Goal: Information Seeking & Learning: Learn about a topic

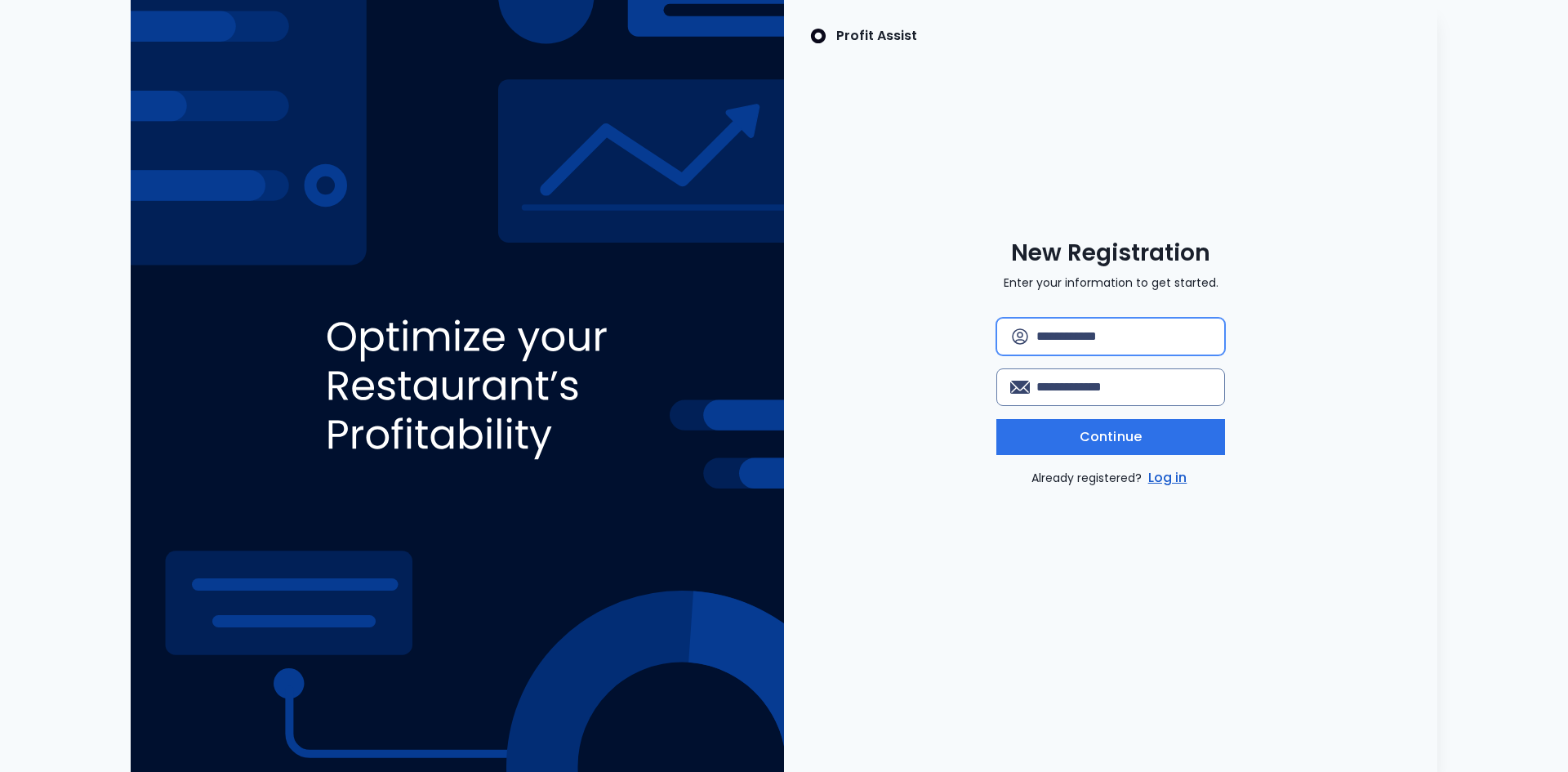
click at [1053, 348] on input "text" at bounding box center [1124, 337] width 175 height 36
click at [1158, 478] on link "Log in" at bounding box center [1168, 478] width 46 height 20
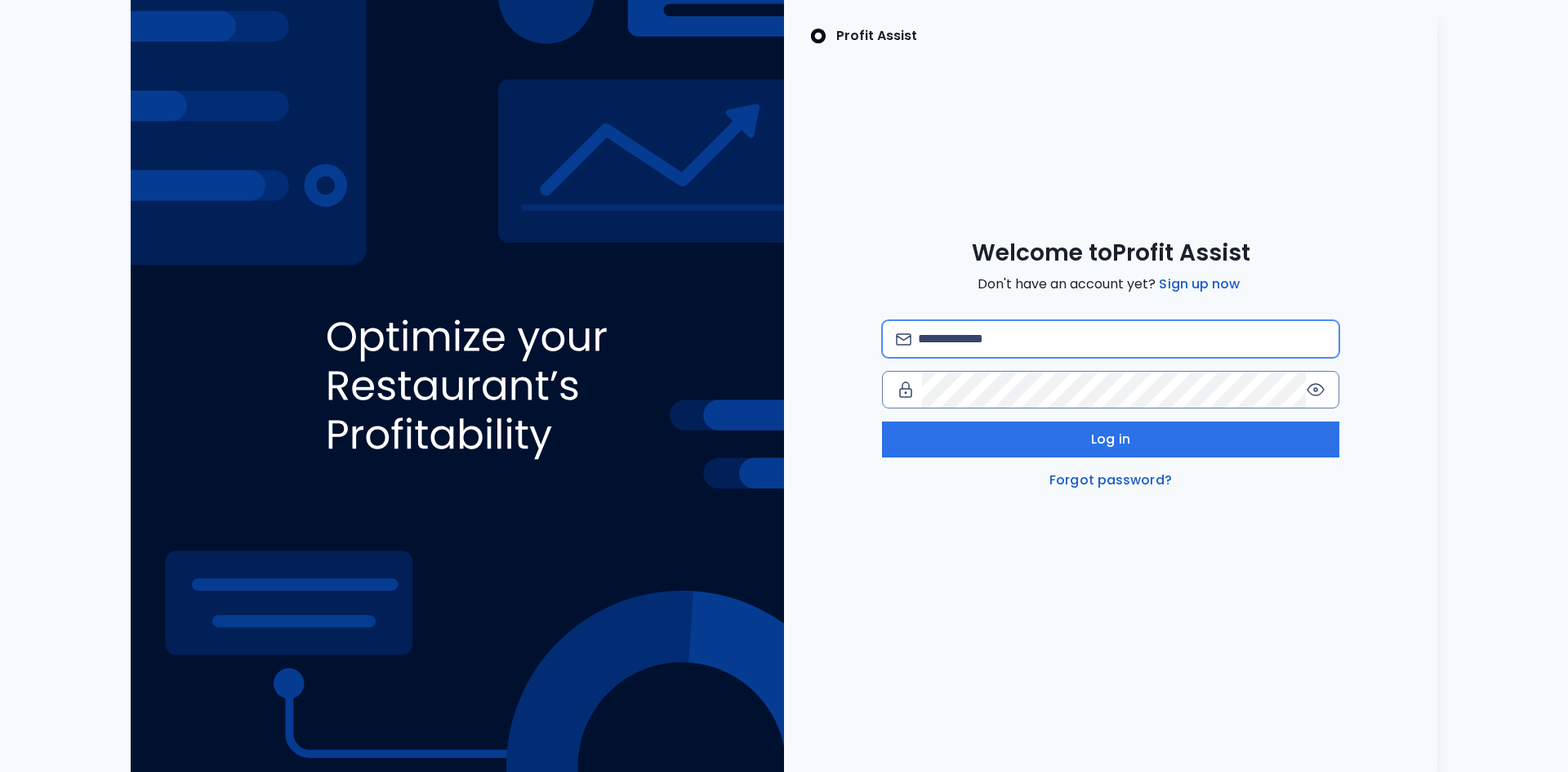
click at [962, 339] on input "email" at bounding box center [1122, 339] width 408 height 36
type input "**********"
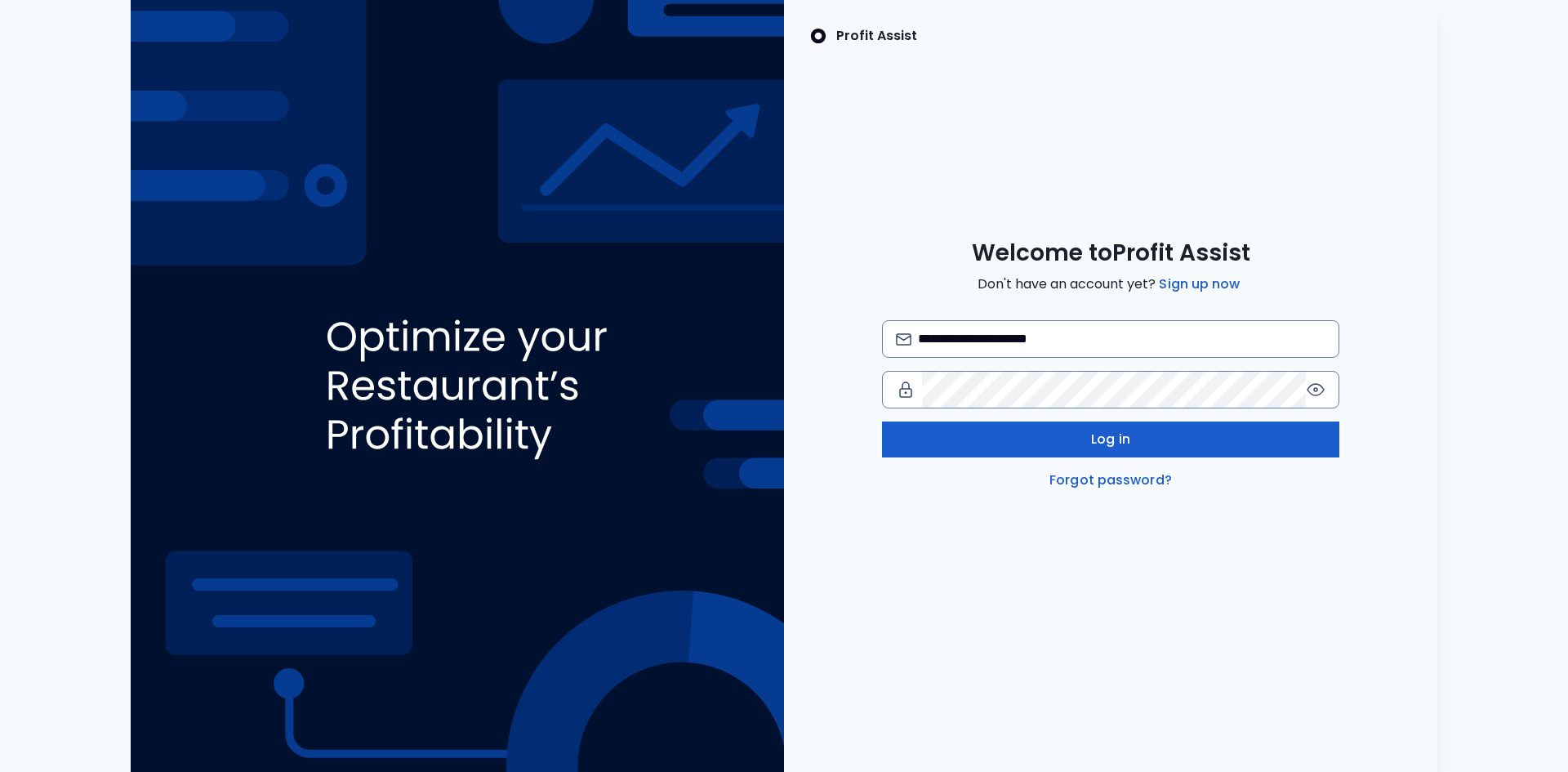
click at [1047, 438] on button "Log in" at bounding box center [1111, 439] width 458 height 36
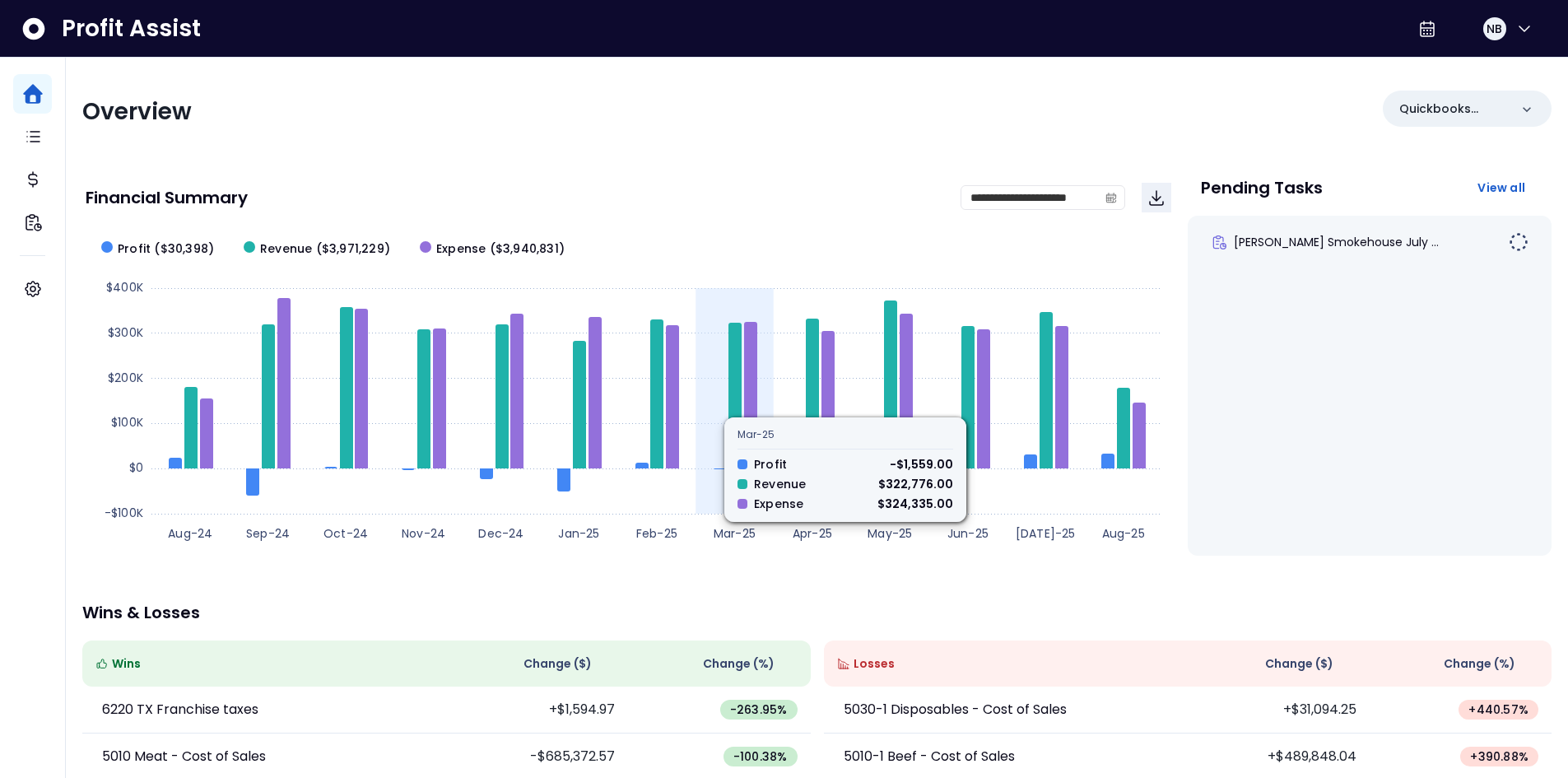
click at [745, 408] on icon at bounding box center [750, 395] width 13 height 147
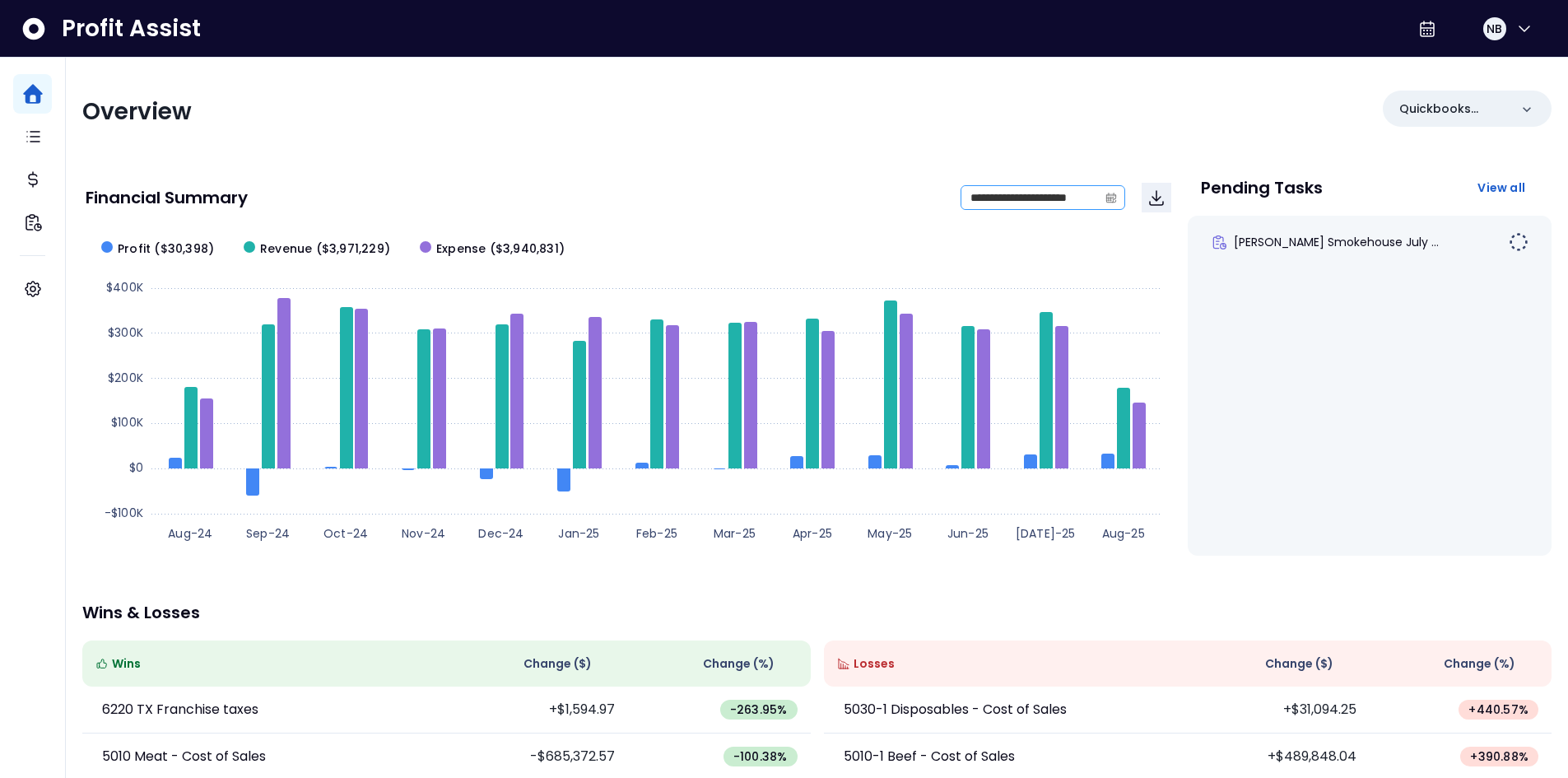
click at [1114, 194] on icon "calendar" at bounding box center [1112, 198] width 12 height 12
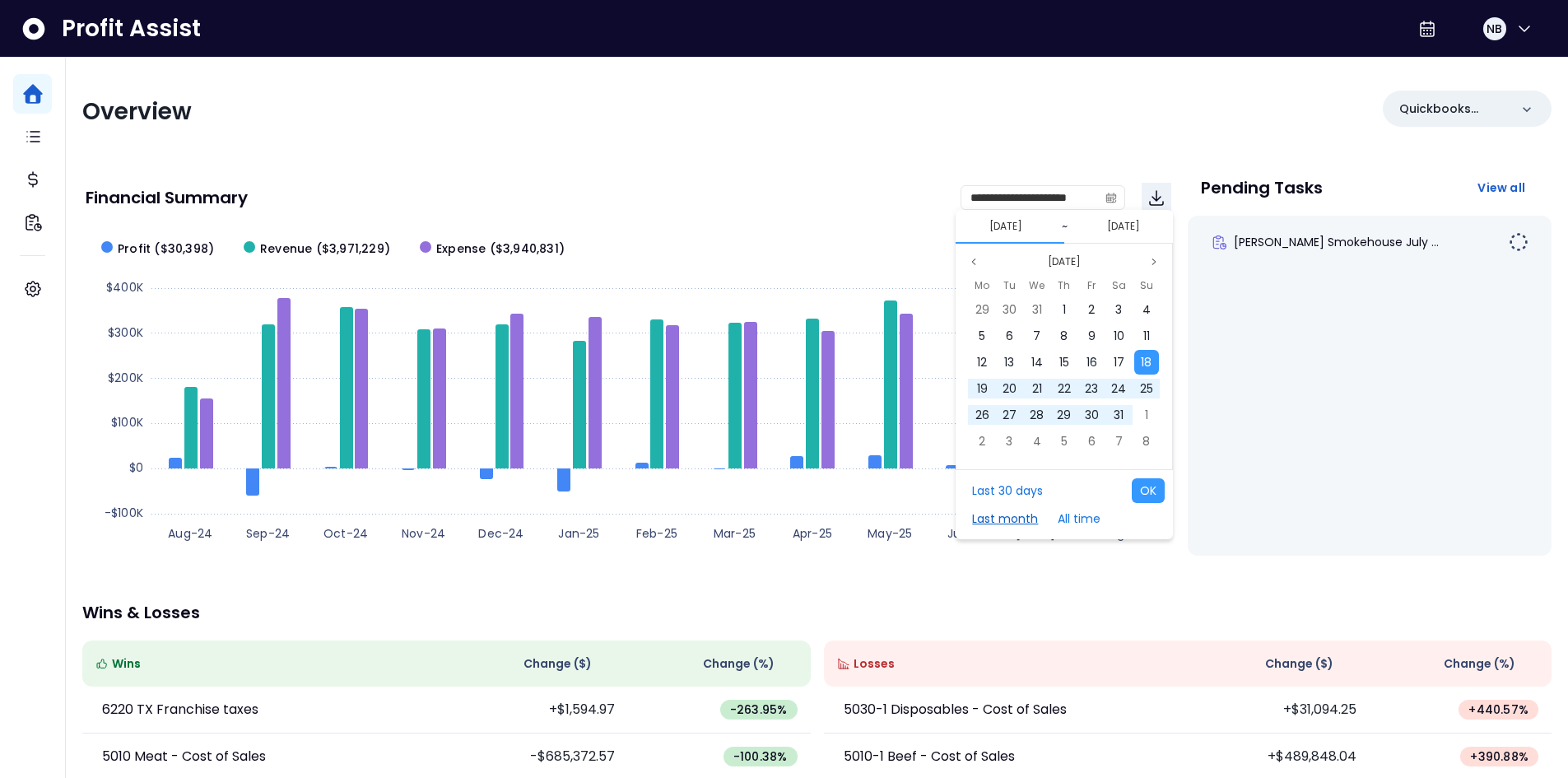
click at [1014, 522] on button "Last month" at bounding box center [1005, 519] width 83 height 25
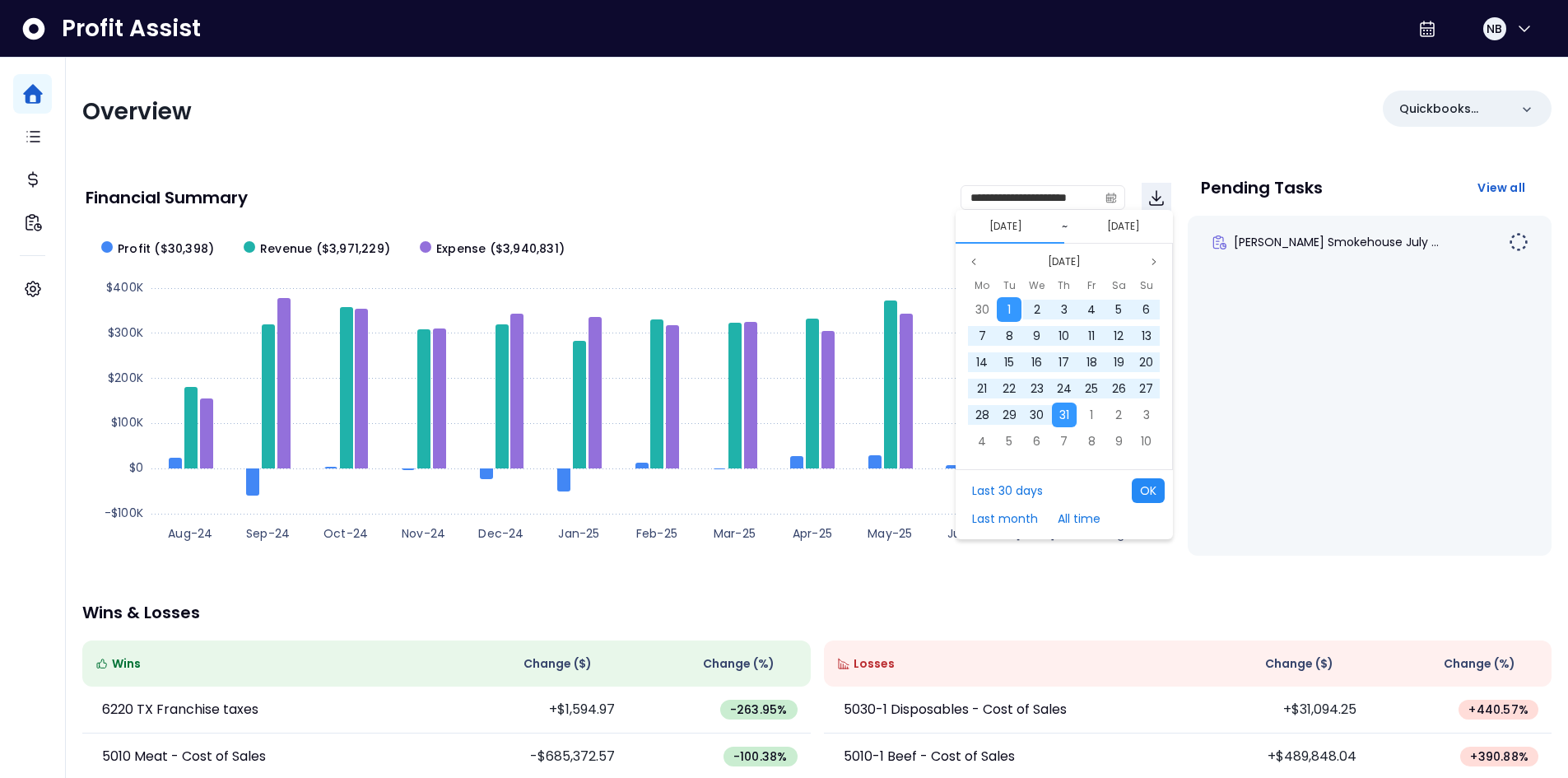
click at [1150, 490] on button "OK" at bounding box center [1147, 490] width 33 height 25
type input "**********"
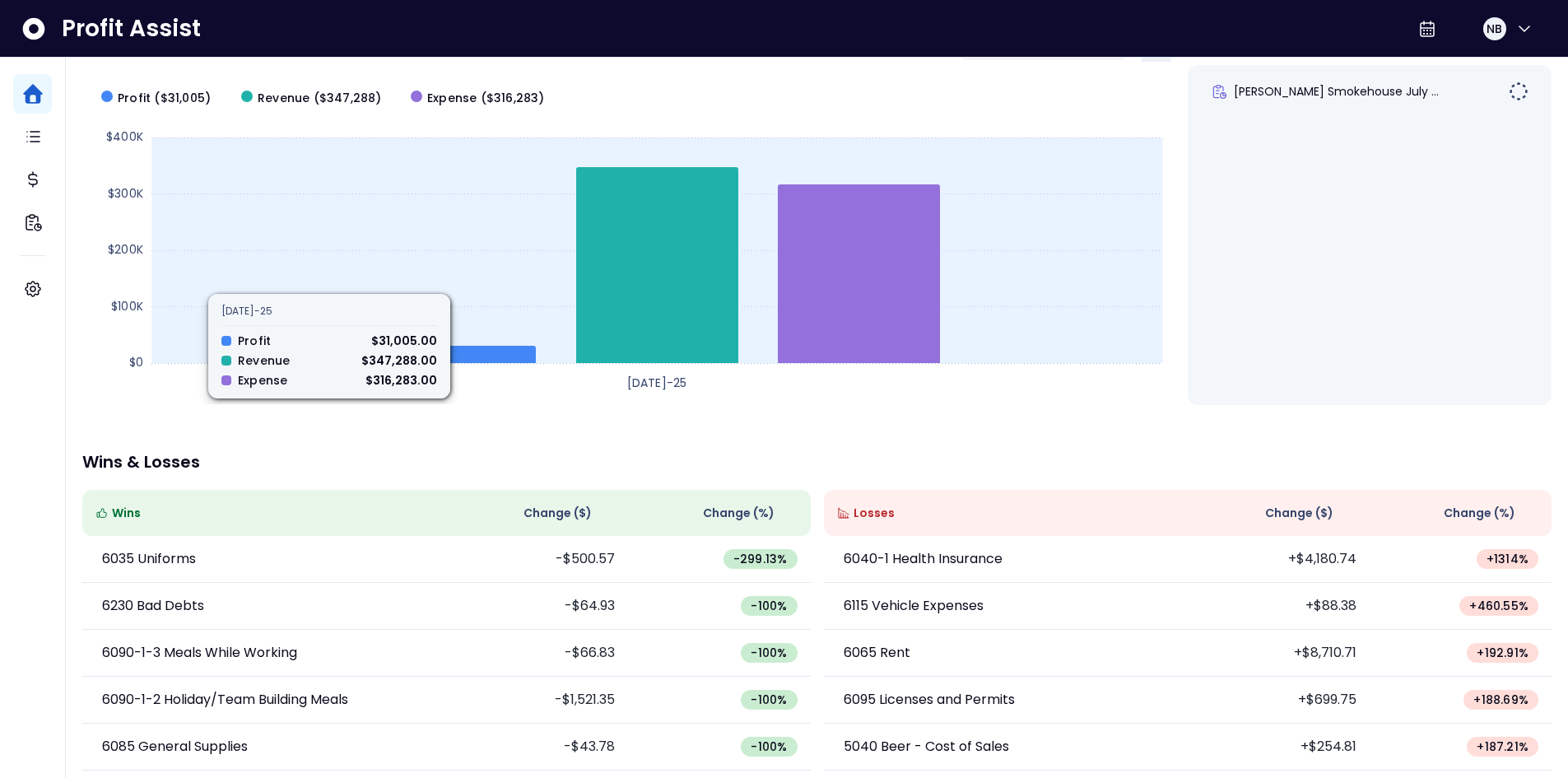
scroll to position [165, 0]
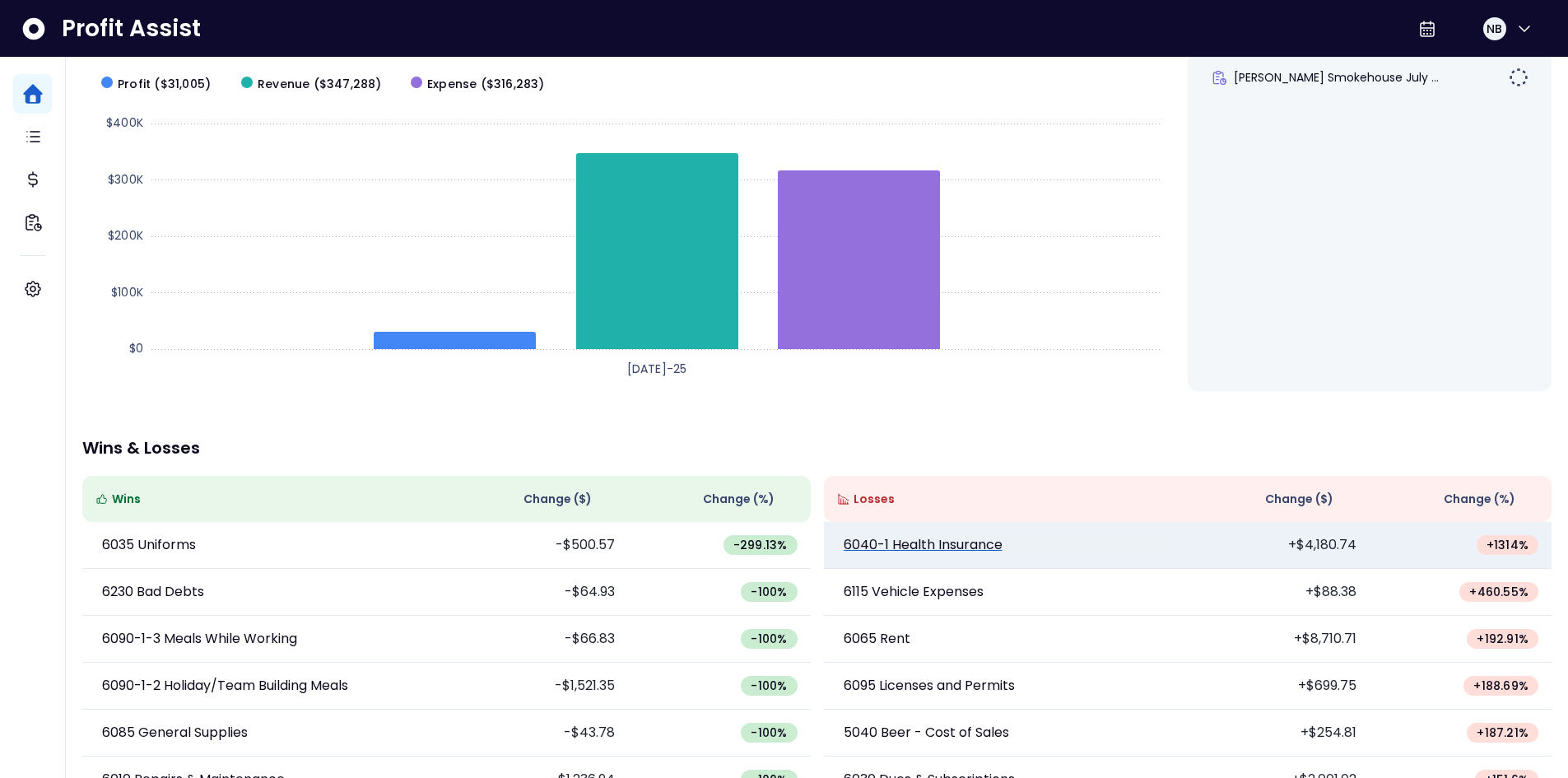
click at [944, 545] on p "6040-1 Health Insurance" at bounding box center [922, 545] width 159 height 20
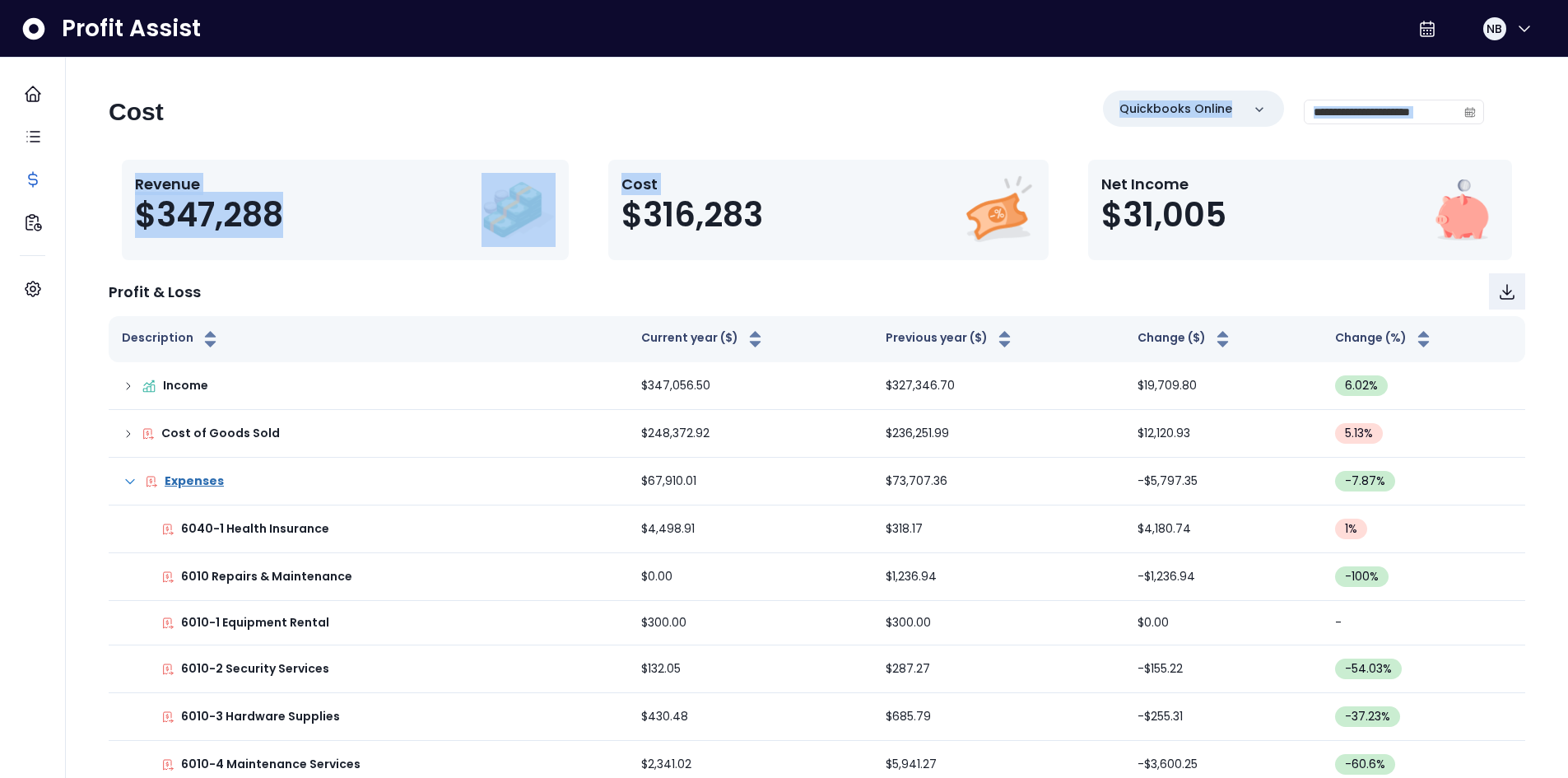
drag, startPoint x: 587, startPoint y: 128, endPoint x: 806, endPoint y: 262, distance: 256.7
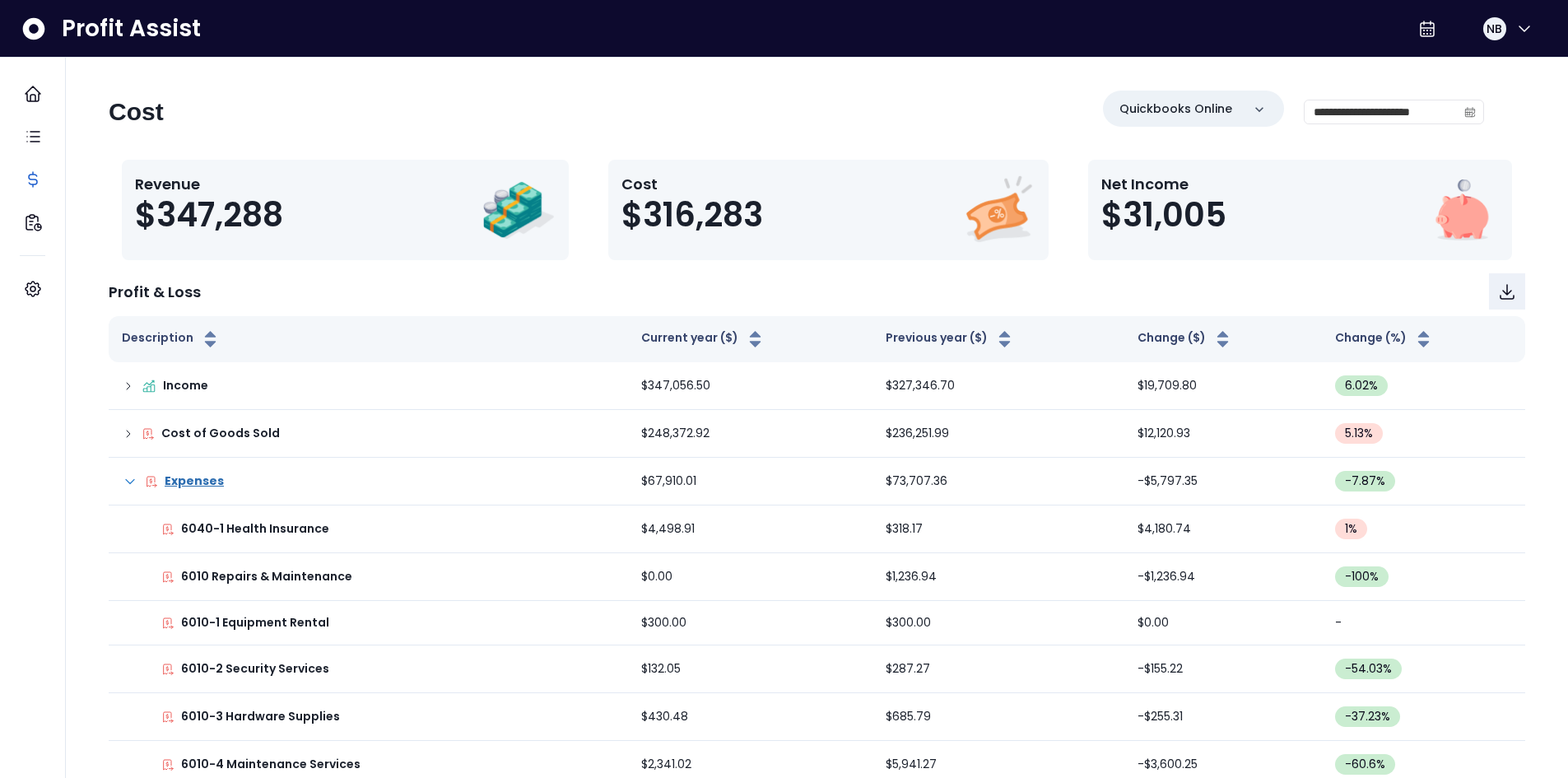
click at [1086, 275] on div "Profit & Loss" at bounding box center [816, 291] width 1416 height 36
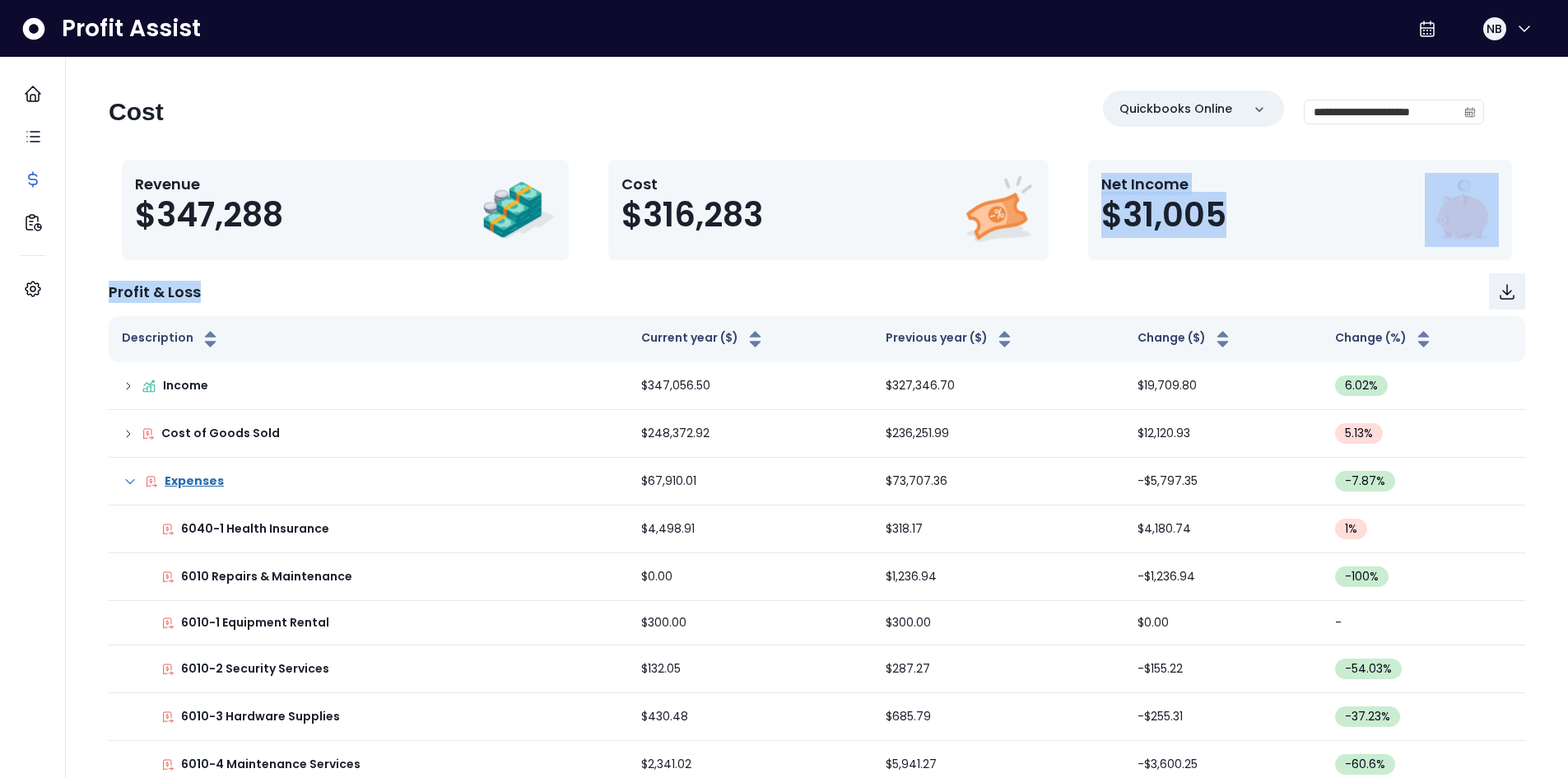
drag, startPoint x: 1089, startPoint y: 263, endPoint x: 1078, endPoint y: 157, distance: 106.6
drag, startPoint x: 1539, startPoint y: 257, endPoint x: 1058, endPoint y: 159, distance: 490.9
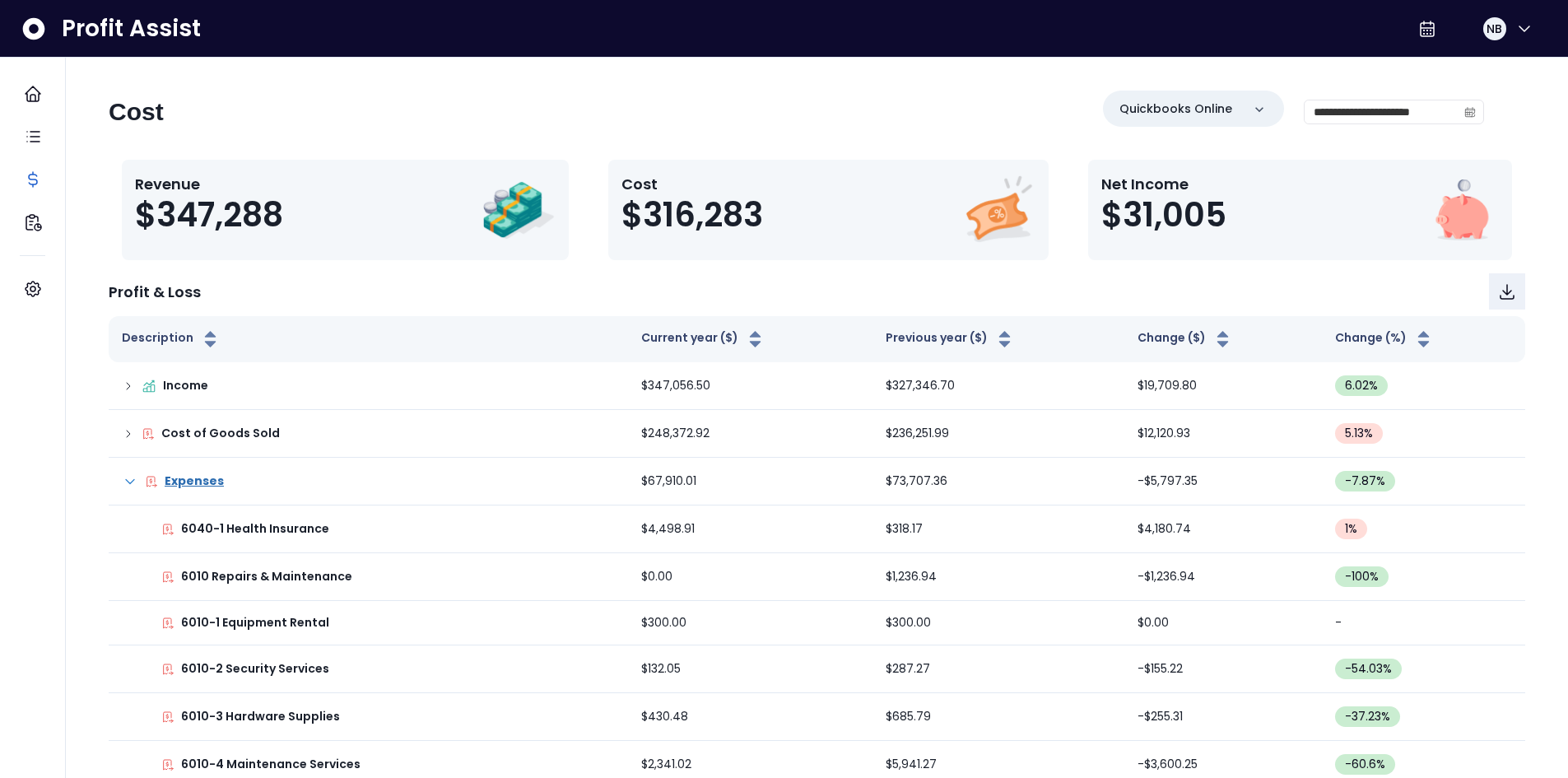
click at [1074, 289] on div "Profit & Loss" at bounding box center [816, 291] width 1416 height 36
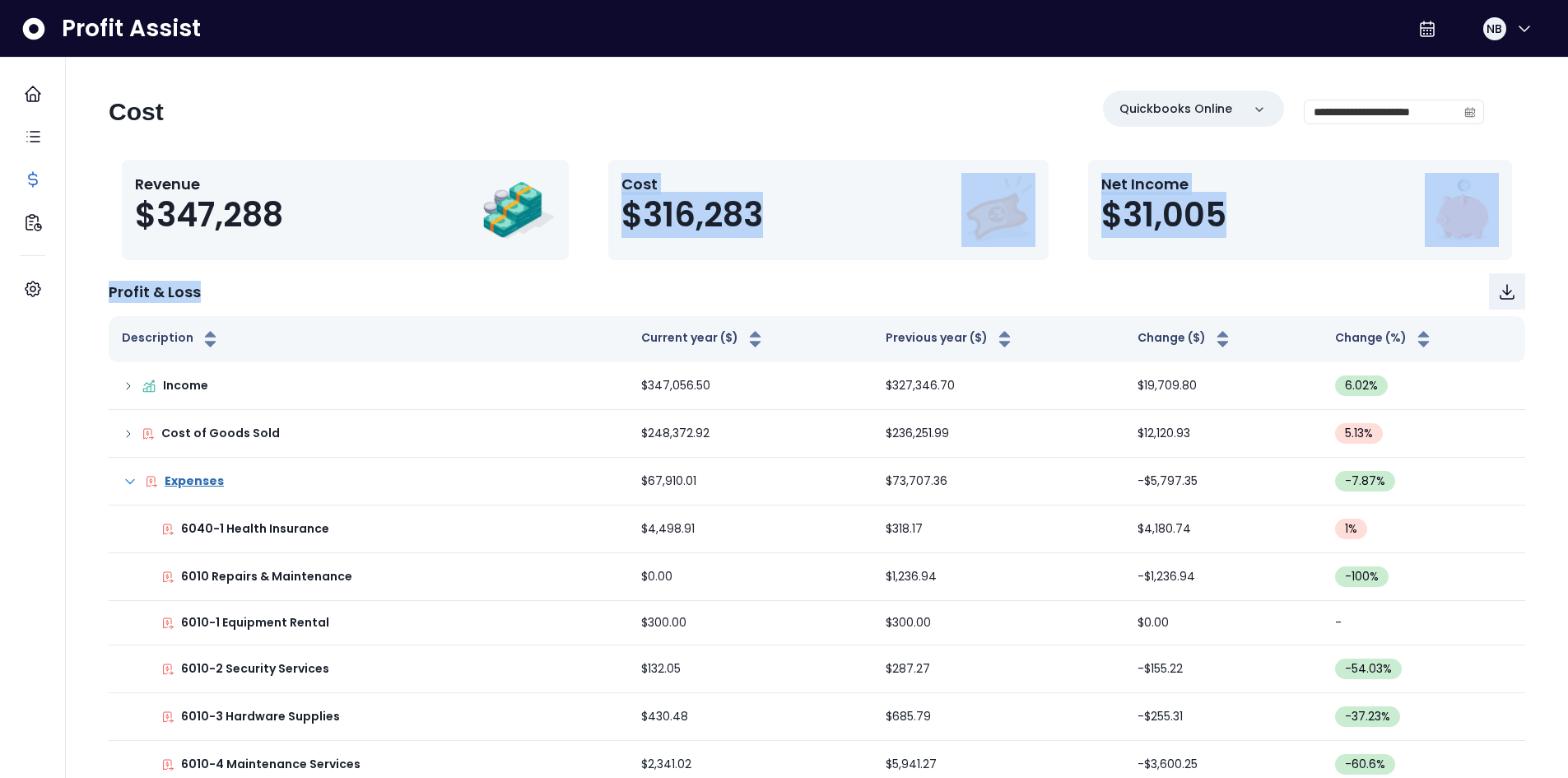
drag, startPoint x: 1073, startPoint y: 294, endPoint x: 594, endPoint y: 156, distance: 498.5
click at [594, 273] on div "Profit & Loss" at bounding box center [816, 291] width 1416 height 36
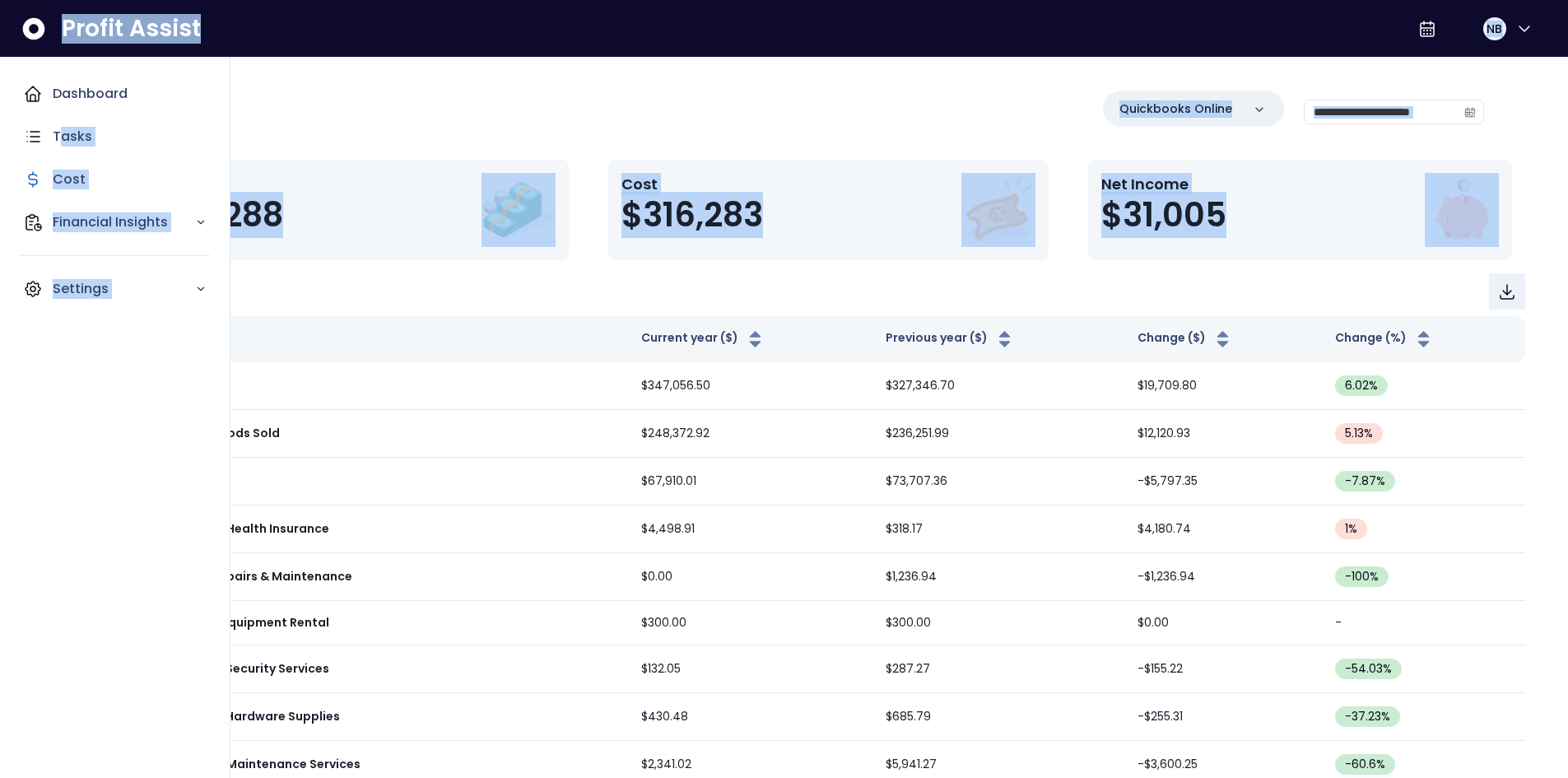
drag, startPoint x: 599, startPoint y: 283, endPoint x: 57, endPoint y: 118, distance: 566.6
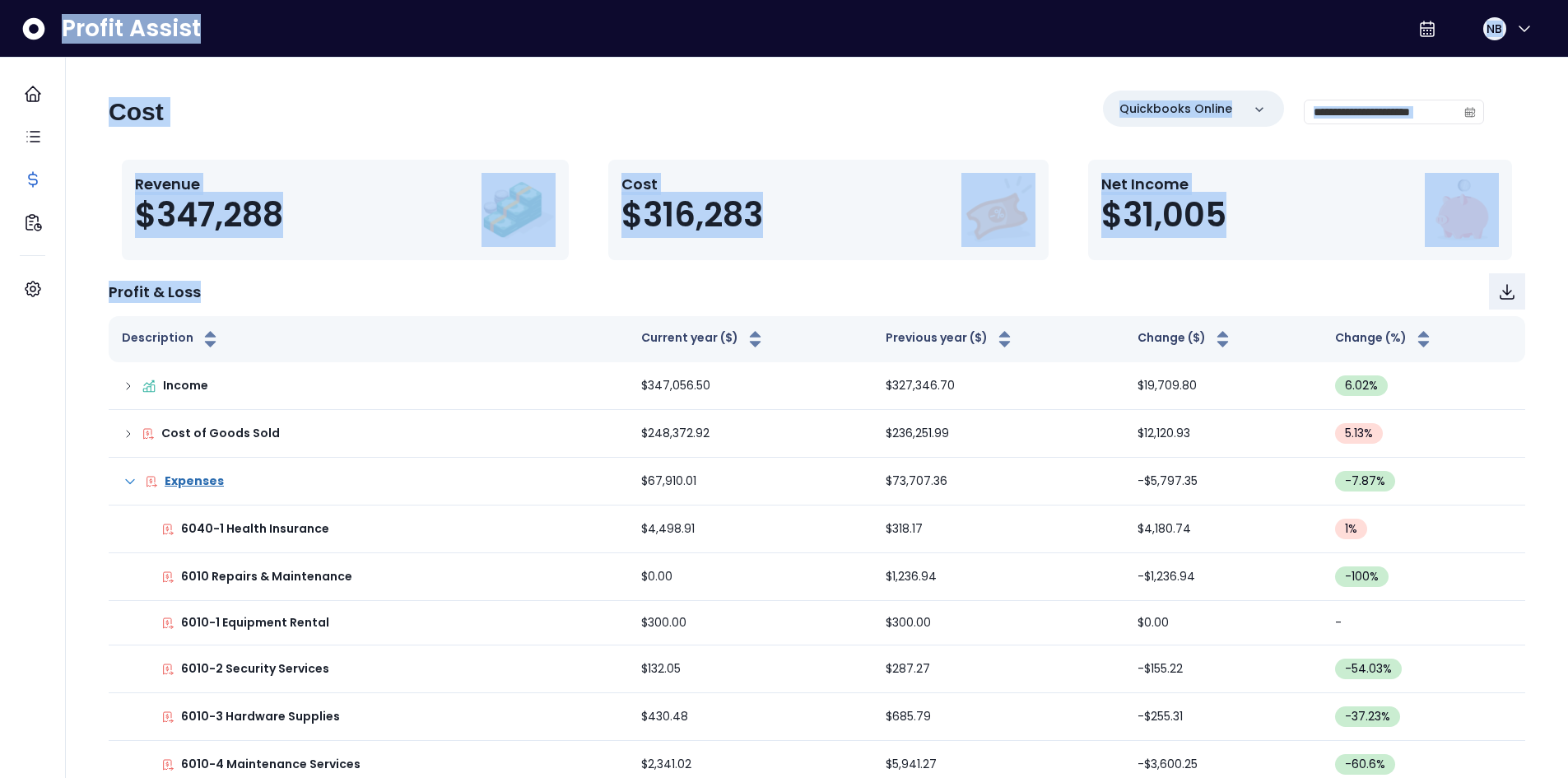
click at [225, 121] on div "**********" at bounding box center [795, 118] width 1375 height 56
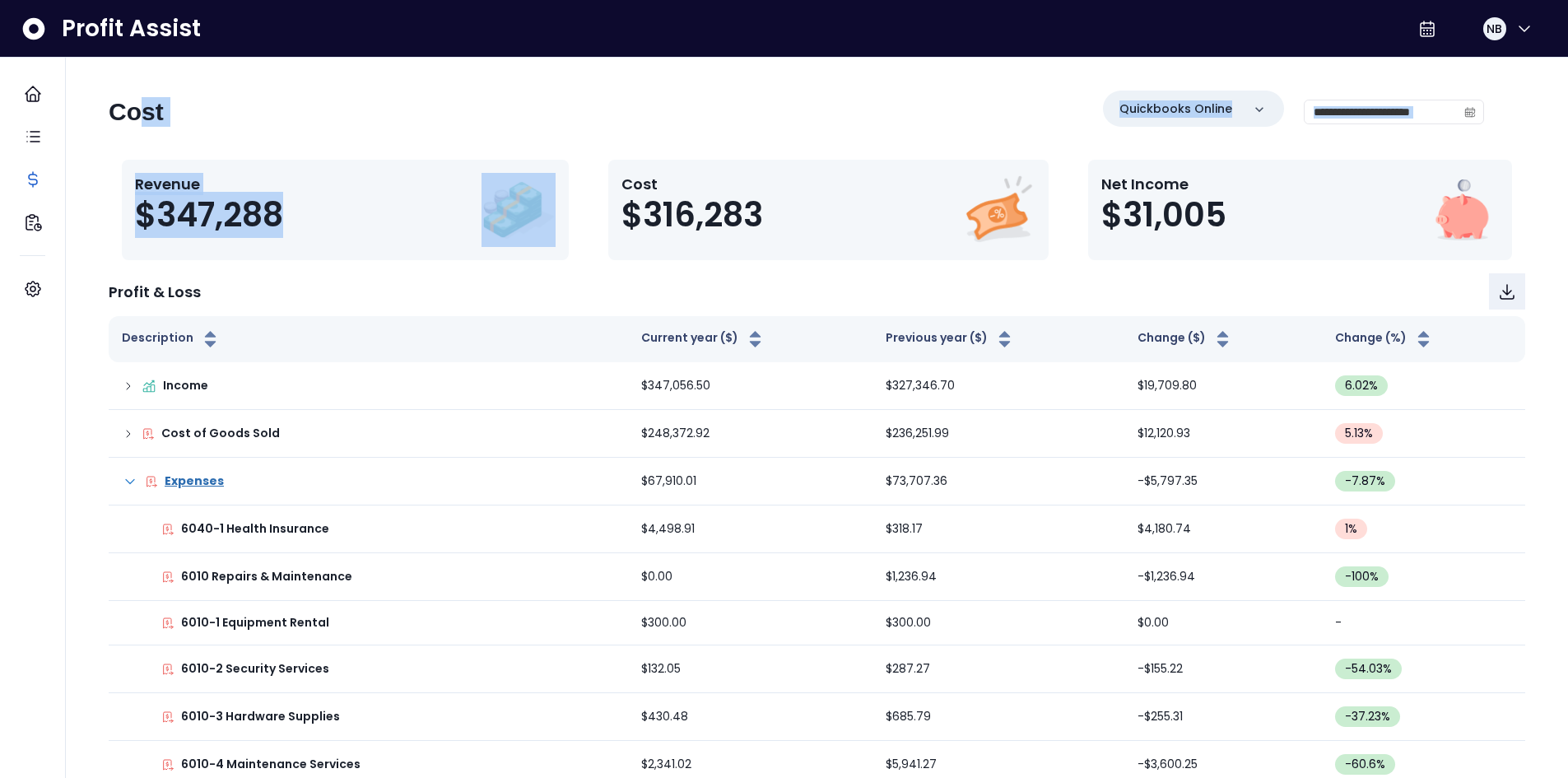
drag, startPoint x: 142, startPoint y: 145, endPoint x: 561, endPoint y: 243, distance: 430.3
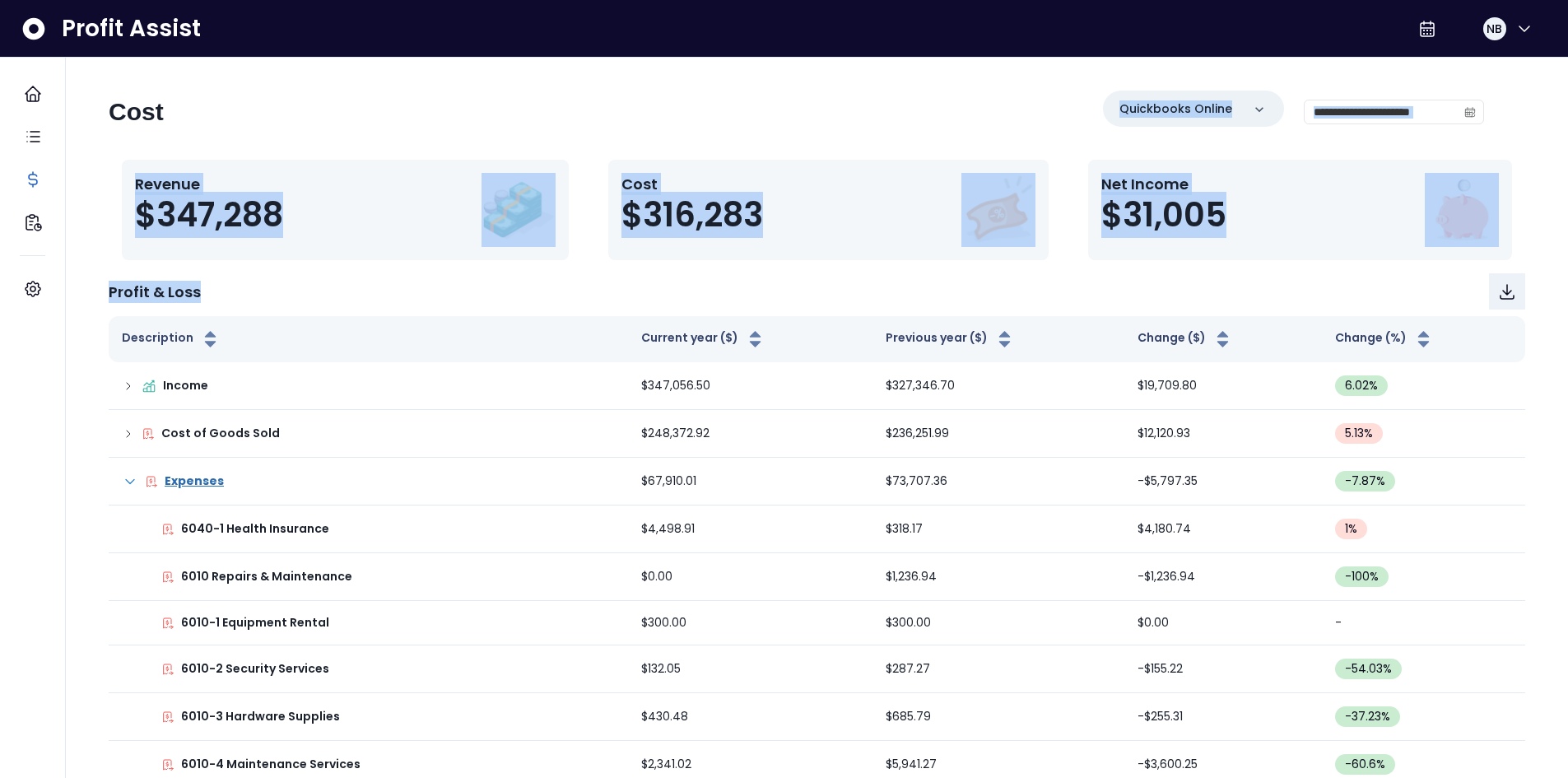
drag, startPoint x: 595, startPoint y: 287, endPoint x: 632, endPoint y: 152, distance: 140.0
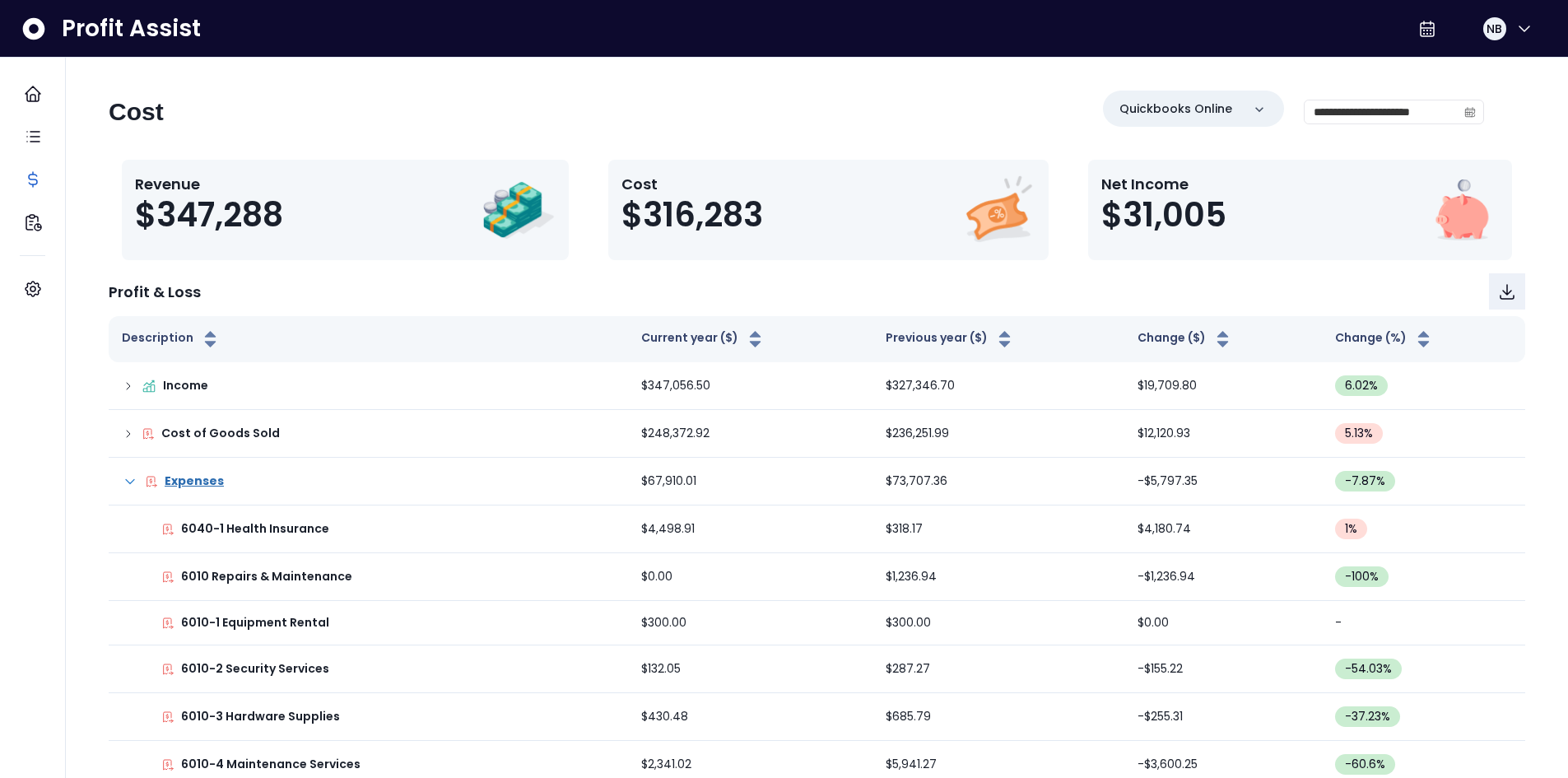
click at [572, 118] on div "**********" at bounding box center [795, 118] width 1375 height 56
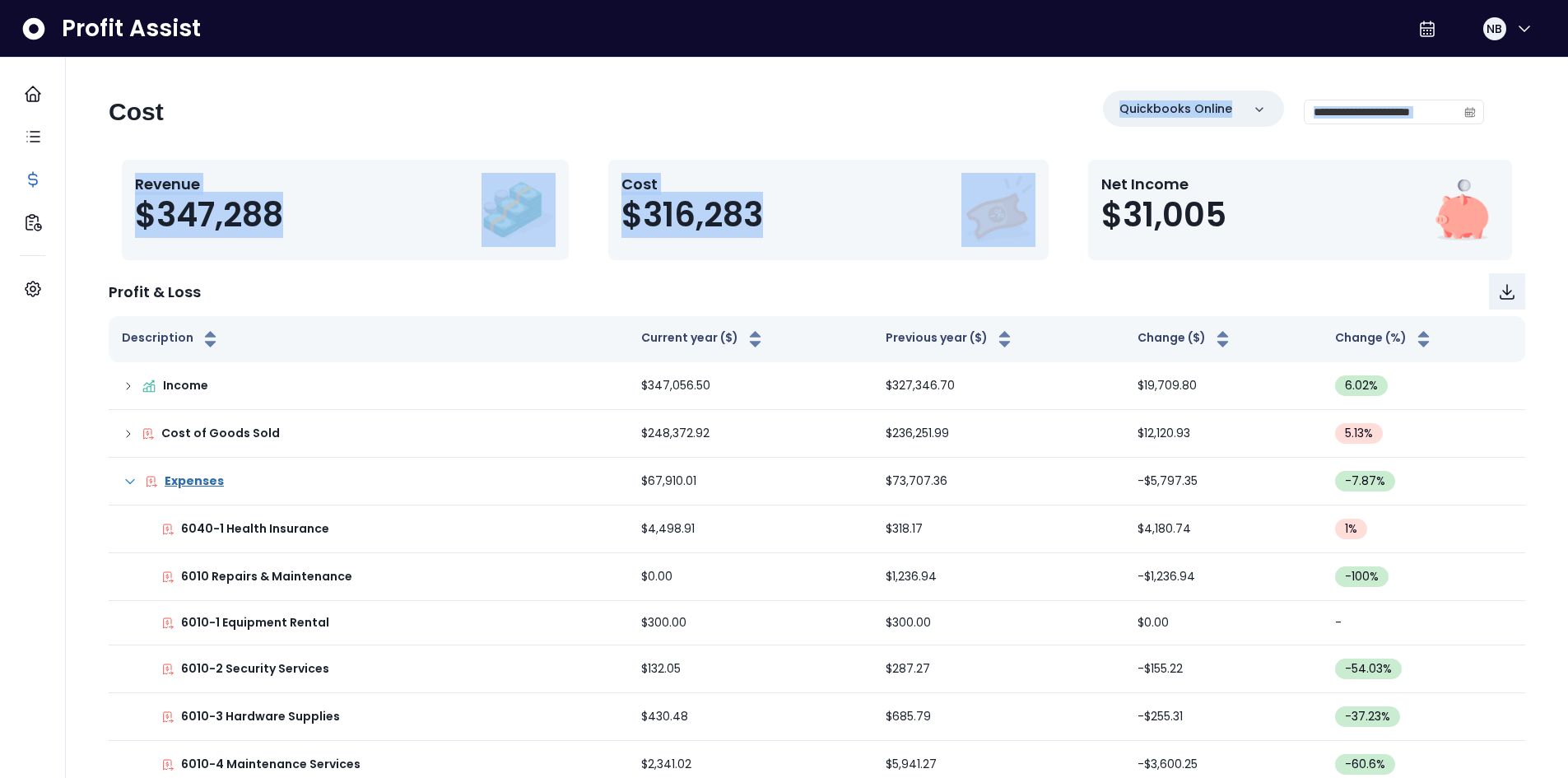
drag, startPoint x: 583, startPoint y: 114, endPoint x: 1065, endPoint y: 258, distance: 503.1
